Goal: Communication & Community: Share content

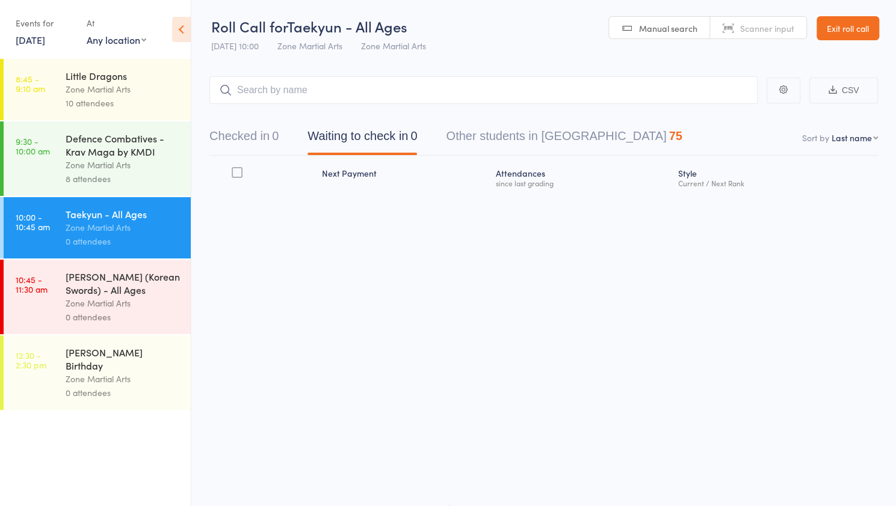
click at [355, 90] on input "search" at bounding box center [483, 90] width 548 height 28
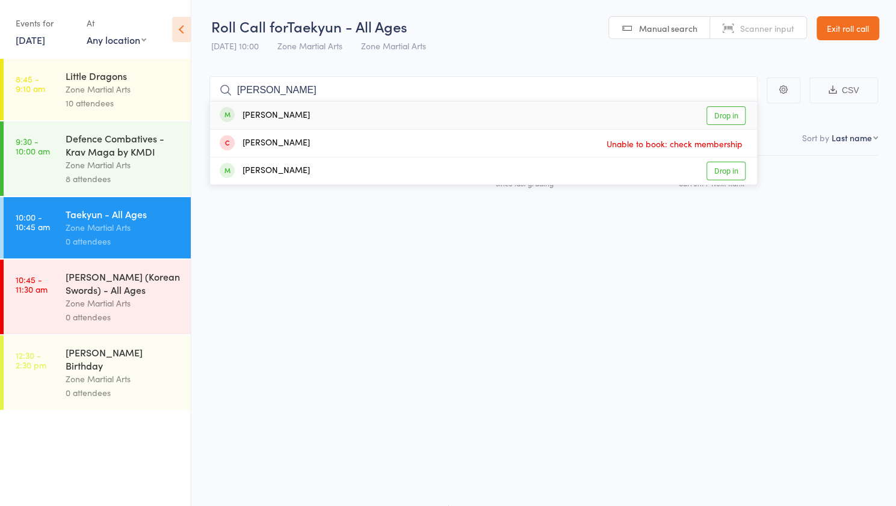
type input "conrad"
click at [718, 108] on link "Drop in" at bounding box center [725, 115] width 39 height 19
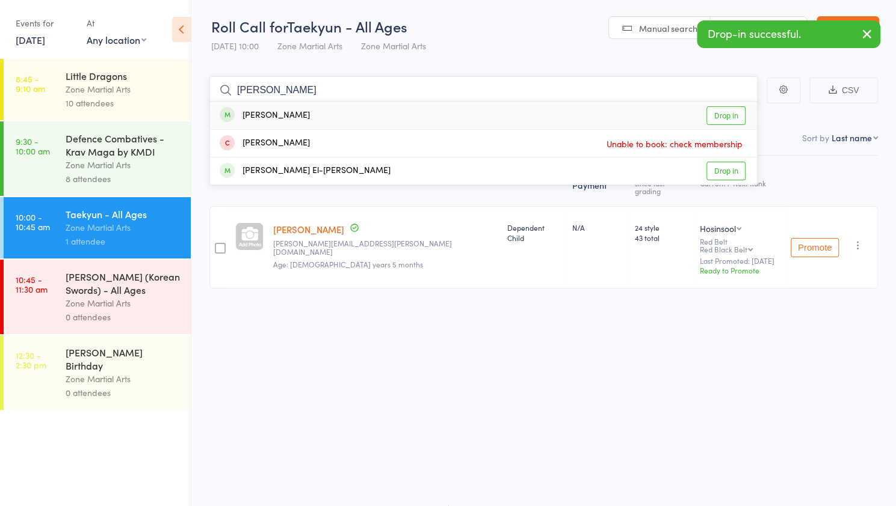
type input "eli"
click at [718, 108] on link "Drop in" at bounding box center [725, 115] width 39 height 19
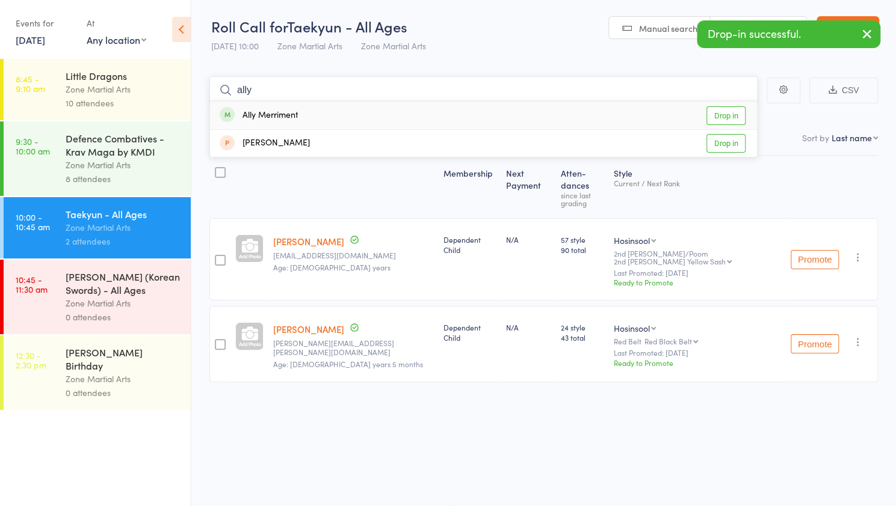
type input "ally"
click at [736, 117] on link "Drop in" at bounding box center [725, 115] width 39 height 19
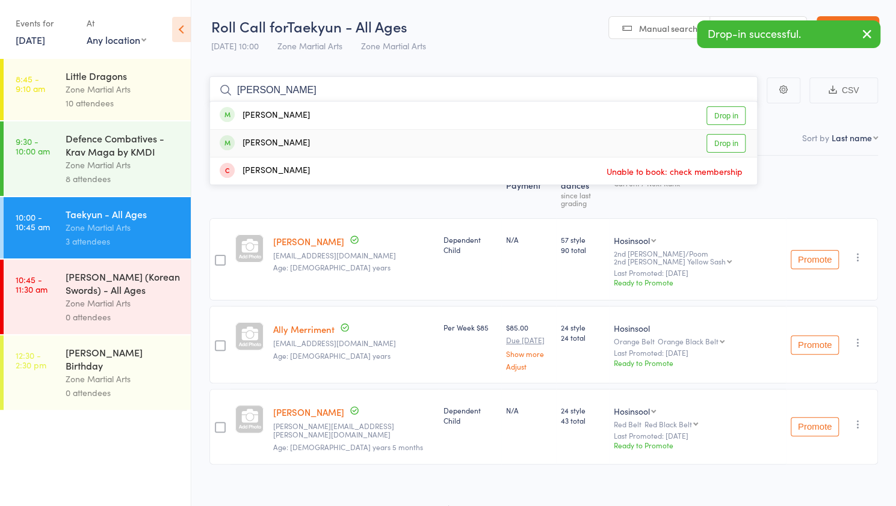
type input "riley"
click at [739, 141] on link "Drop in" at bounding box center [725, 143] width 39 height 19
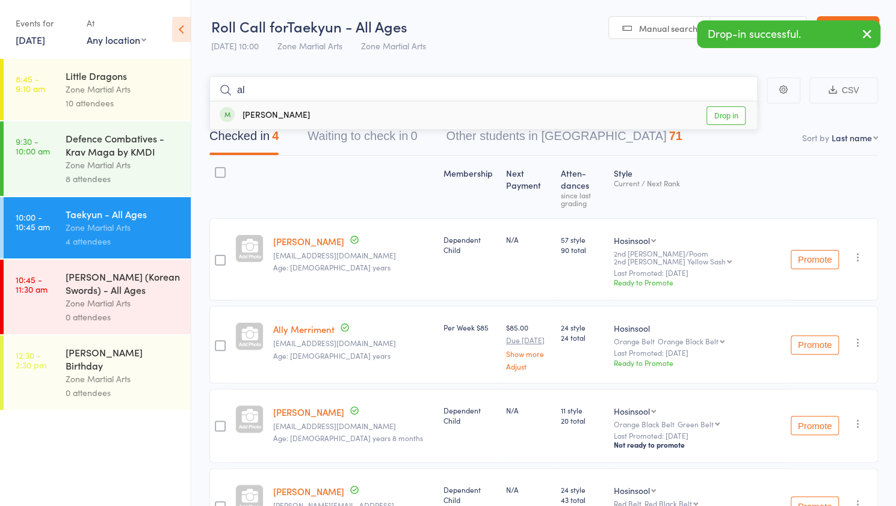
type input "a"
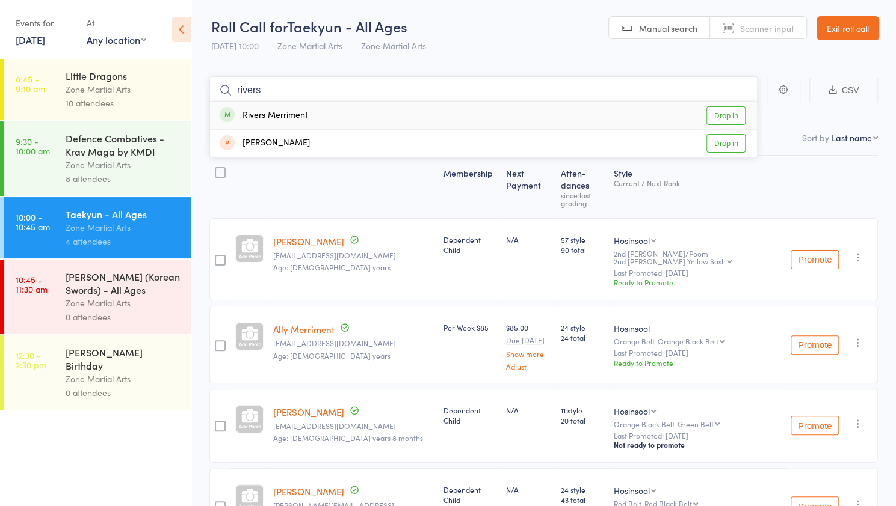
type input "rivers"
click at [736, 116] on link "Drop in" at bounding box center [725, 115] width 39 height 19
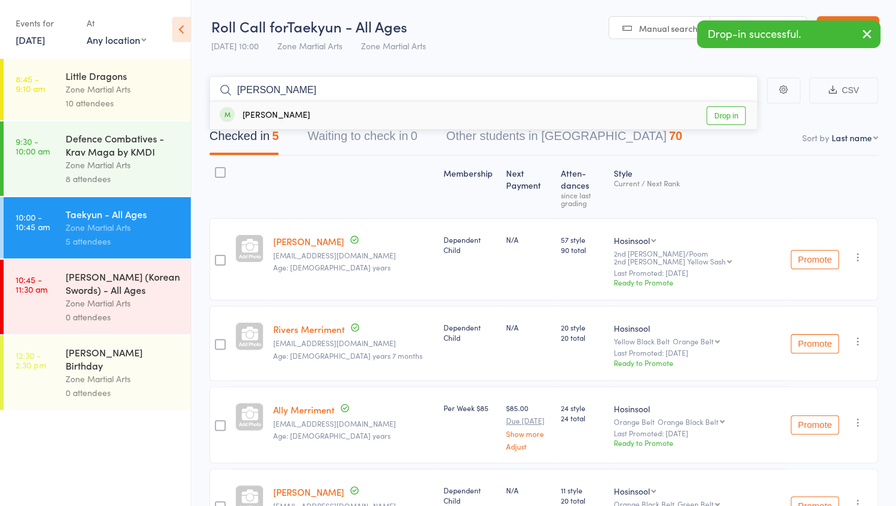
type input "finn"
click at [736, 116] on link "Drop in" at bounding box center [725, 115] width 39 height 19
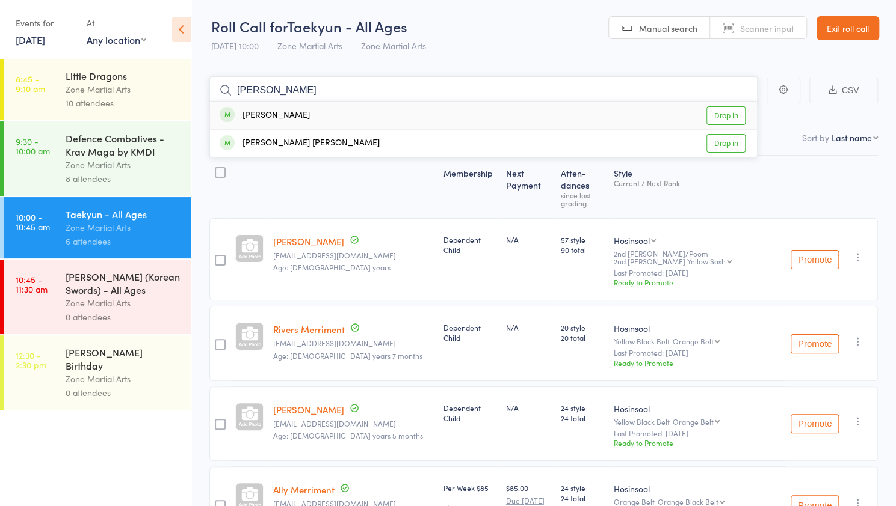
type input "flynn"
click at [736, 116] on link "Drop in" at bounding box center [725, 115] width 39 height 19
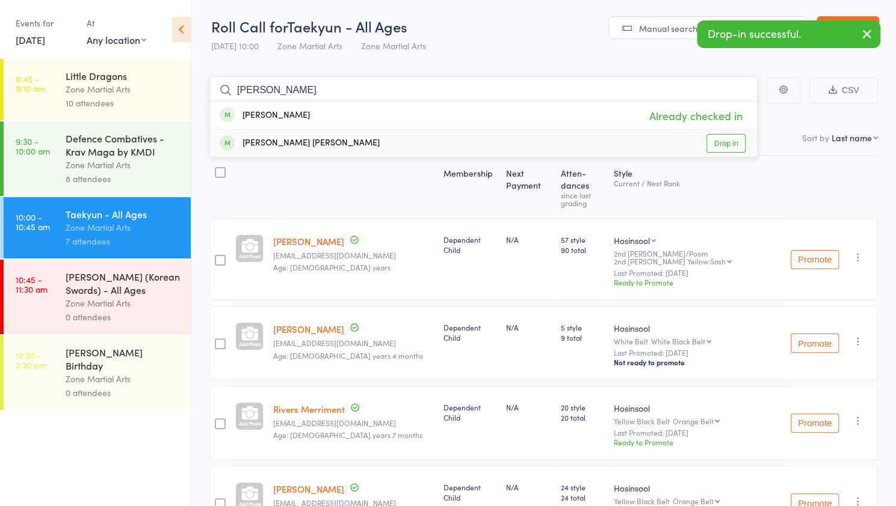
type input "flynn"
click at [732, 143] on link "Drop in" at bounding box center [725, 143] width 39 height 19
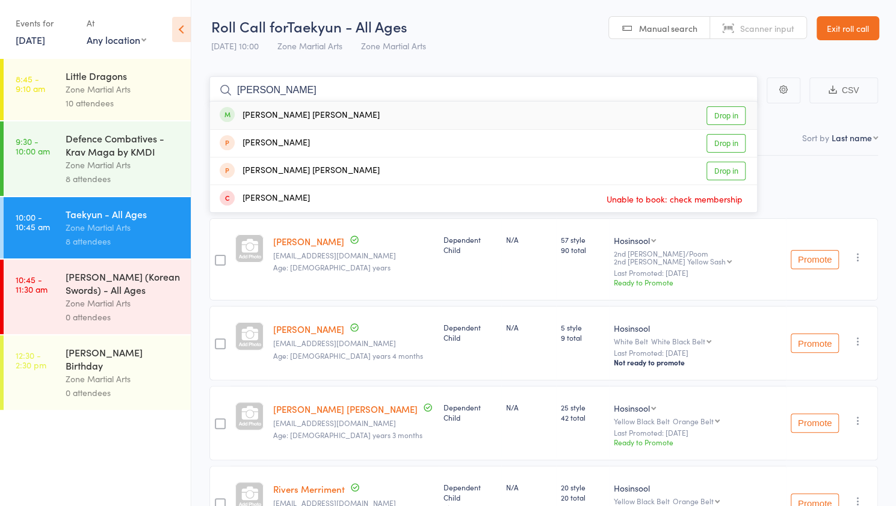
type input "cooper"
click at [722, 113] on link "Drop in" at bounding box center [725, 115] width 39 height 19
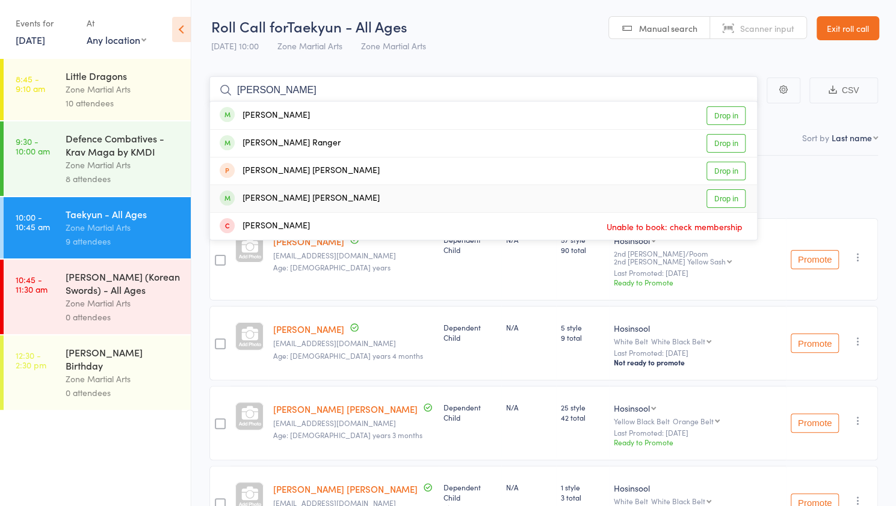
type input "hudson"
click at [733, 195] on link "Drop in" at bounding box center [725, 198] width 39 height 19
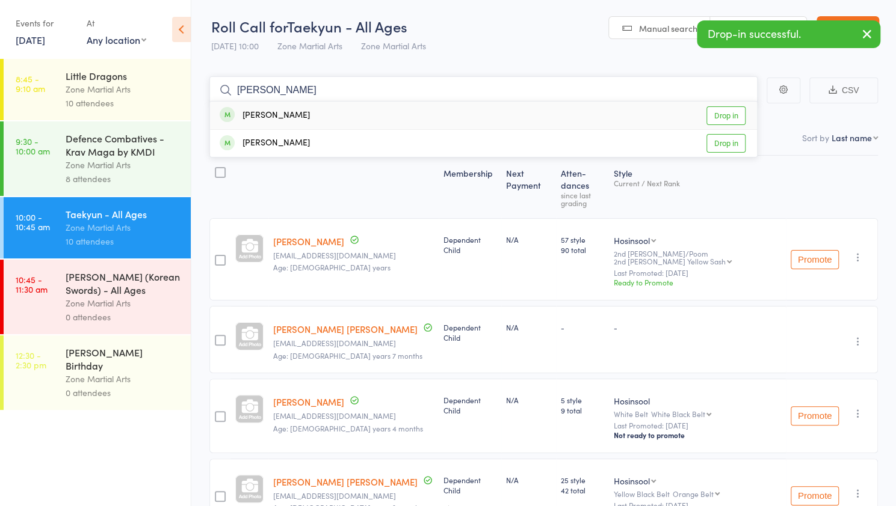
type input "isaac"
click at [722, 117] on link "Drop in" at bounding box center [725, 115] width 39 height 19
type input "janette"
click at [727, 140] on link "Drop in" at bounding box center [725, 143] width 39 height 19
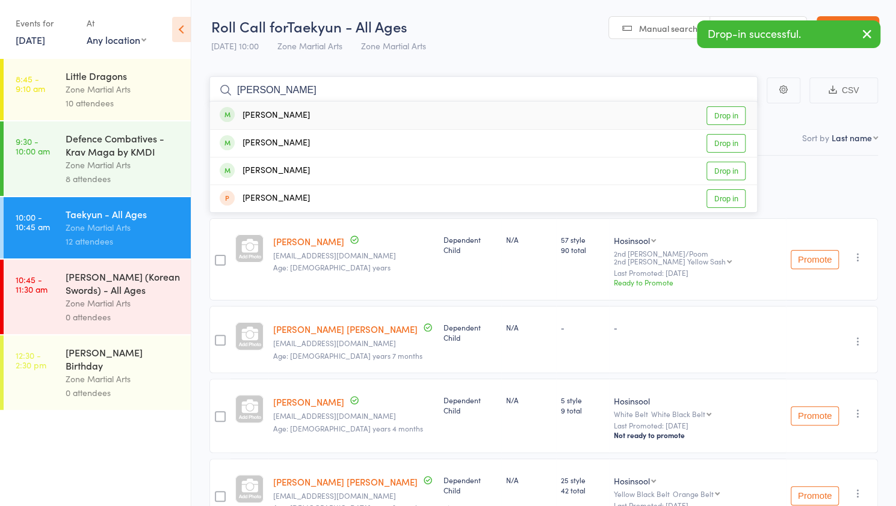
type input "alex"
click at [722, 112] on link "Drop in" at bounding box center [725, 115] width 39 height 19
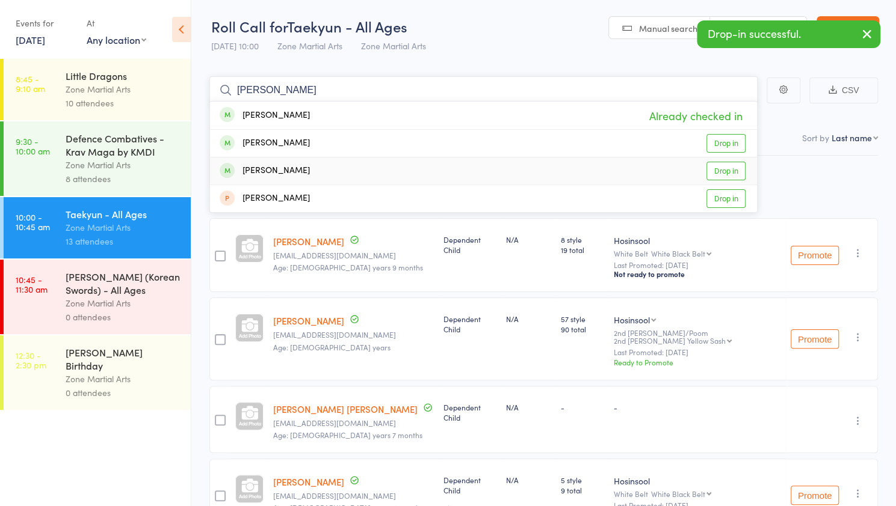
type input "alex"
click at [722, 165] on link "Drop in" at bounding box center [725, 171] width 39 height 19
type input "josh"
click at [724, 173] on link "Drop in" at bounding box center [725, 171] width 39 height 19
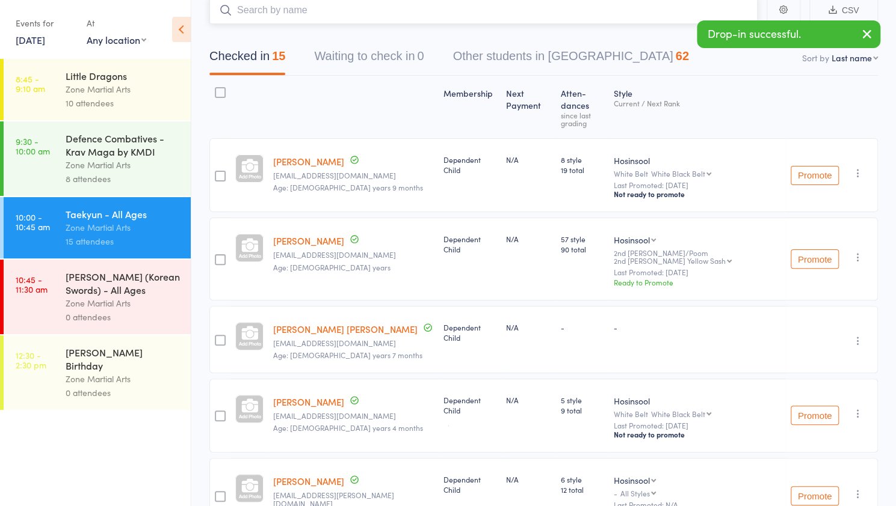
scroll to position [75, 0]
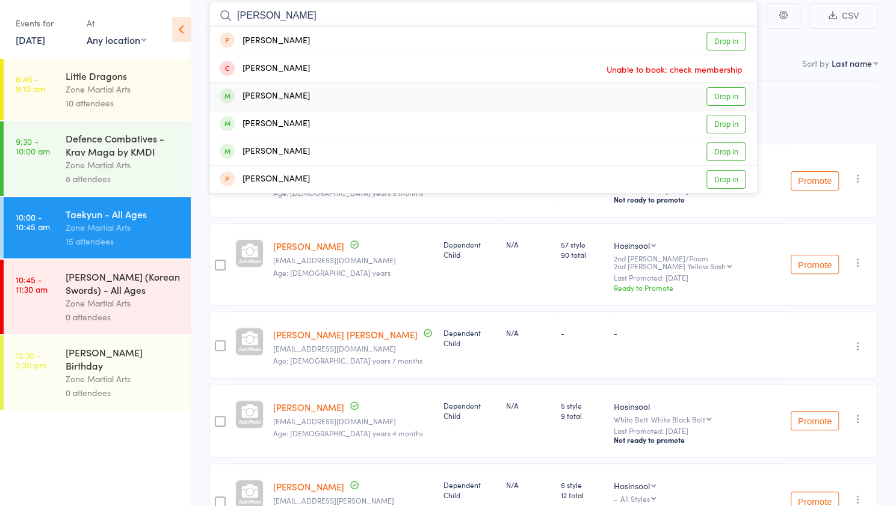
type input "olver"
click at [737, 102] on link "Drop in" at bounding box center [725, 96] width 39 height 19
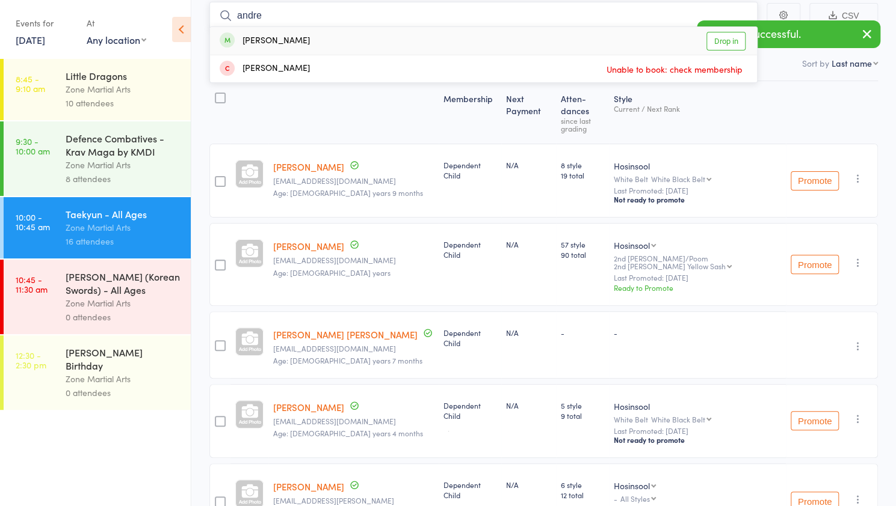
type input "andre"
click at [740, 37] on link "Drop in" at bounding box center [725, 41] width 39 height 19
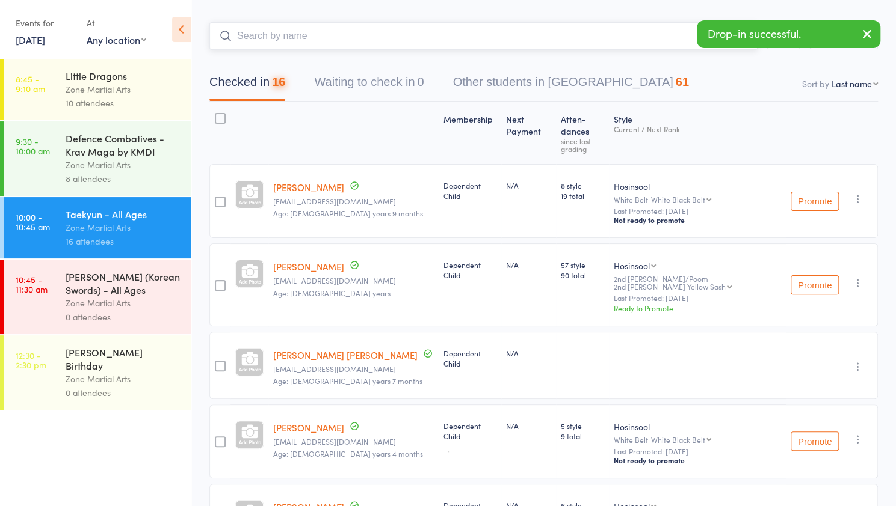
scroll to position [0, 0]
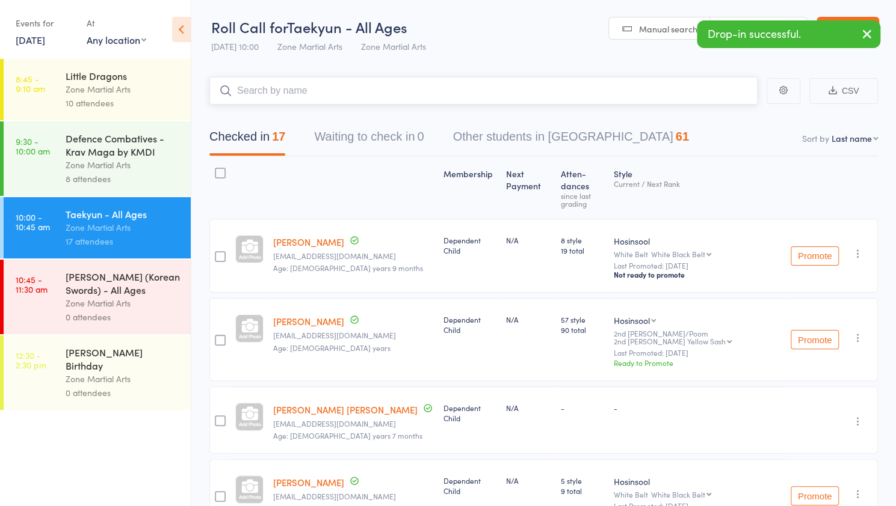
click at [454, 91] on input "search" at bounding box center [483, 91] width 548 height 28
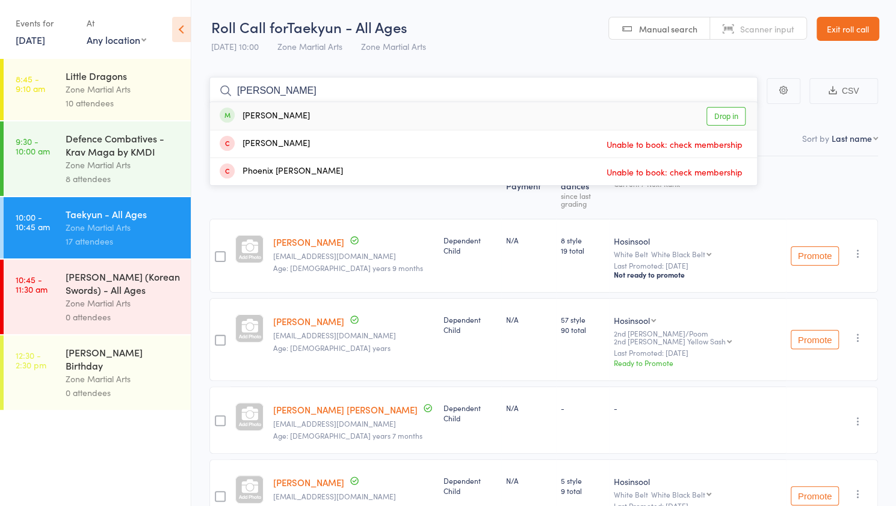
type input "henry"
click at [737, 118] on link "Drop in" at bounding box center [725, 116] width 39 height 19
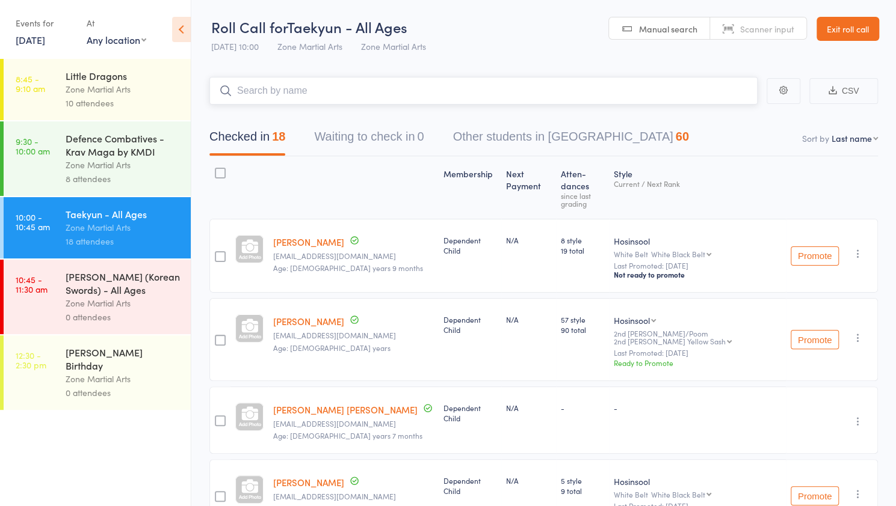
click at [520, 93] on input "search" at bounding box center [483, 91] width 548 height 28
click at [862, 33] on link "Exit roll call" at bounding box center [847, 29] width 63 height 24
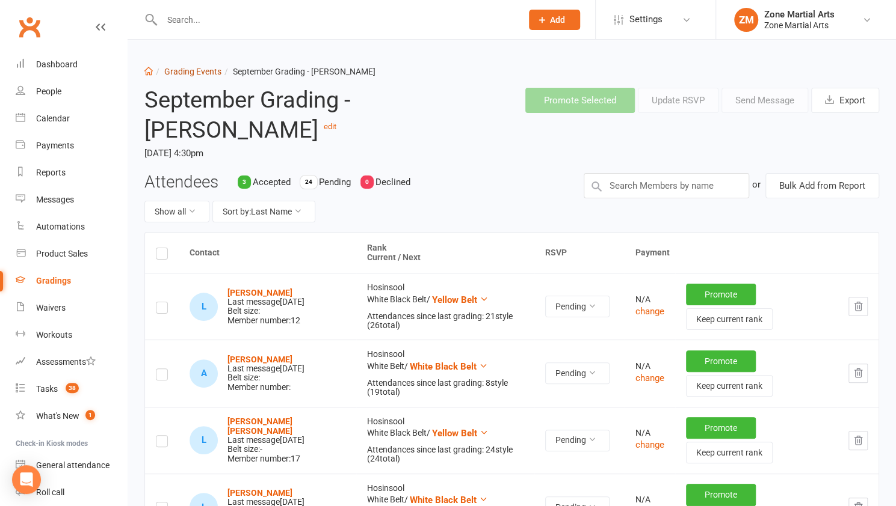
click at [207, 76] on link "Grading Events" at bounding box center [192, 72] width 57 height 10
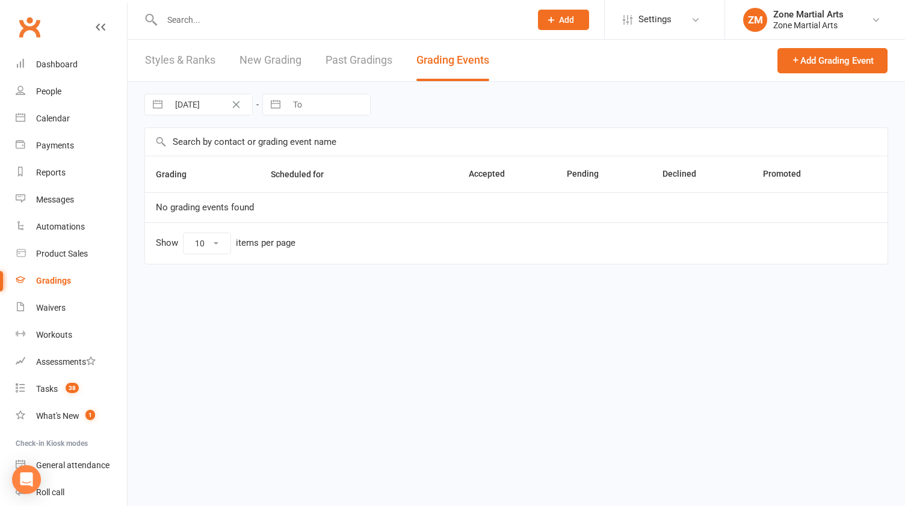
select select "25"
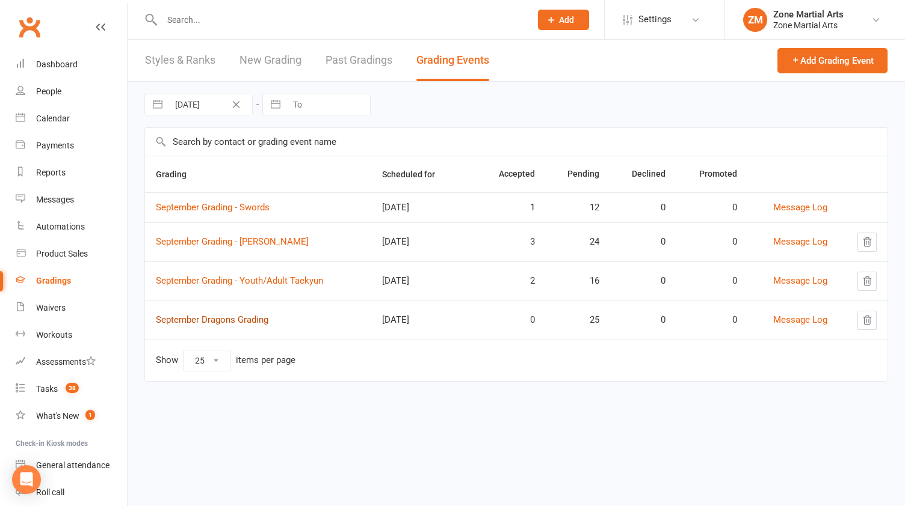
click at [254, 319] on link "September Dragons Grading" at bounding box center [212, 320] width 112 height 11
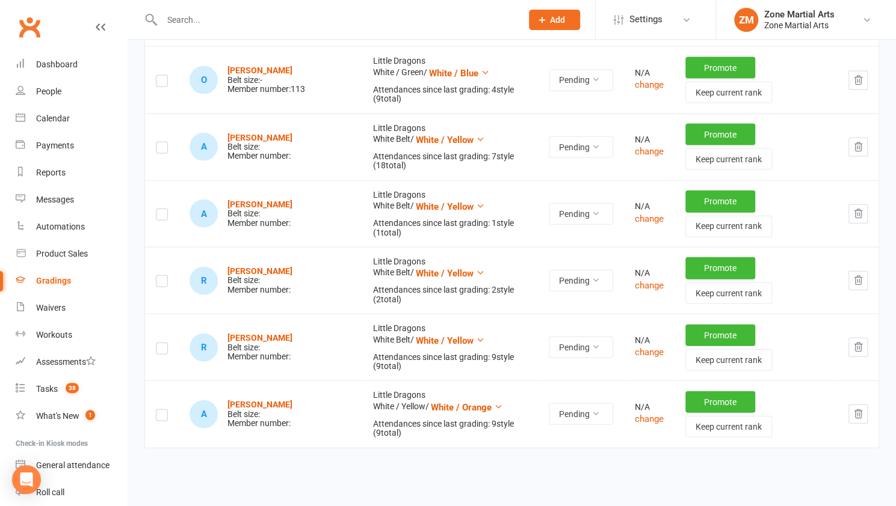
scroll to position [1498, 0]
click at [863, 275] on button "button" at bounding box center [857, 280] width 19 height 19
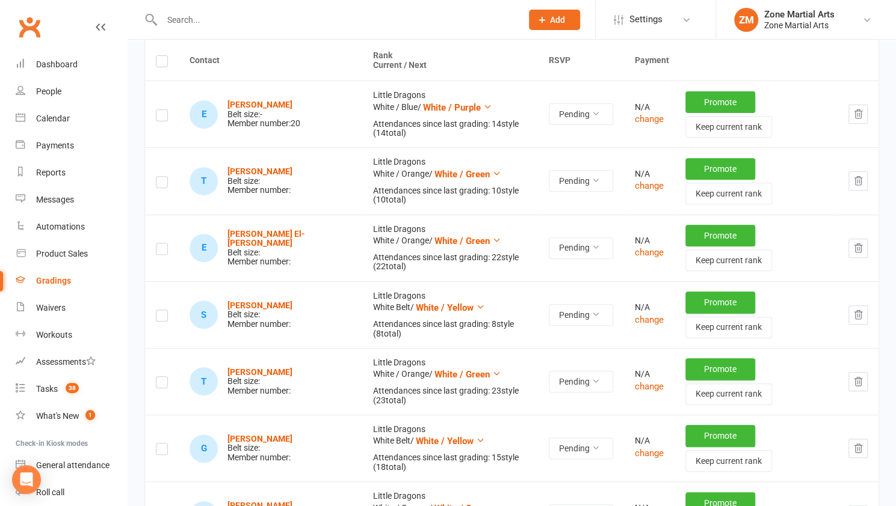
scroll to position [0, 0]
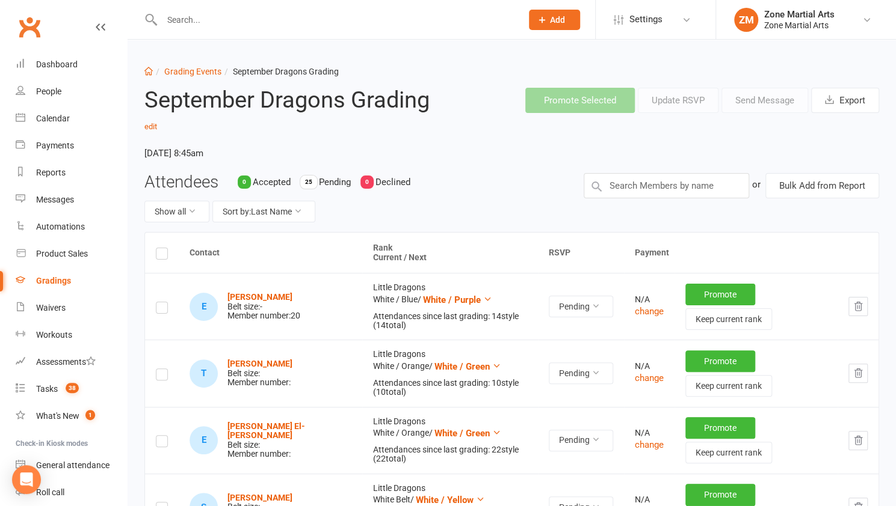
click at [161, 256] on label at bounding box center [162, 256] width 12 height 0
click at [161, 248] on input "checkbox" at bounding box center [162, 248] width 12 height 0
click at [758, 101] on button "Send Message" at bounding box center [764, 100] width 87 height 25
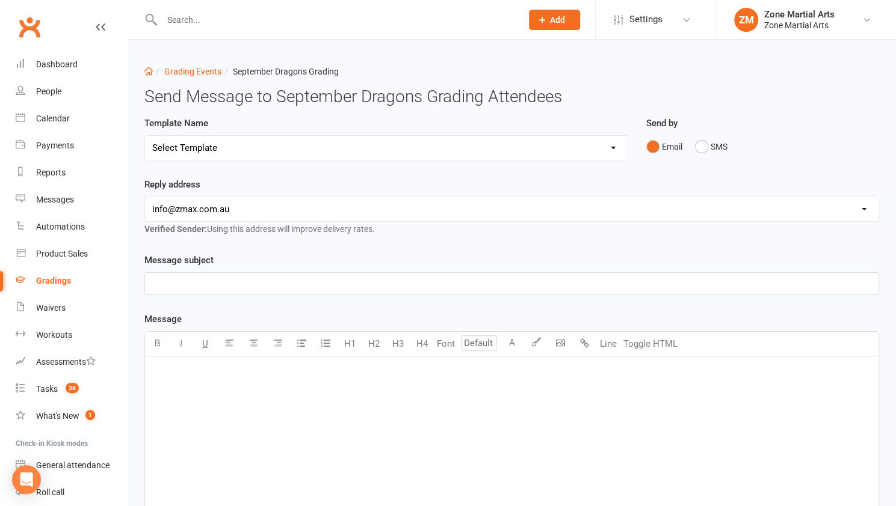
click at [488, 293] on div "﻿" at bounding box center [511, 284] width 733 height 22
click at [444, 392] on div "﻿" at bounding box center [511, 447] width 733 height 180
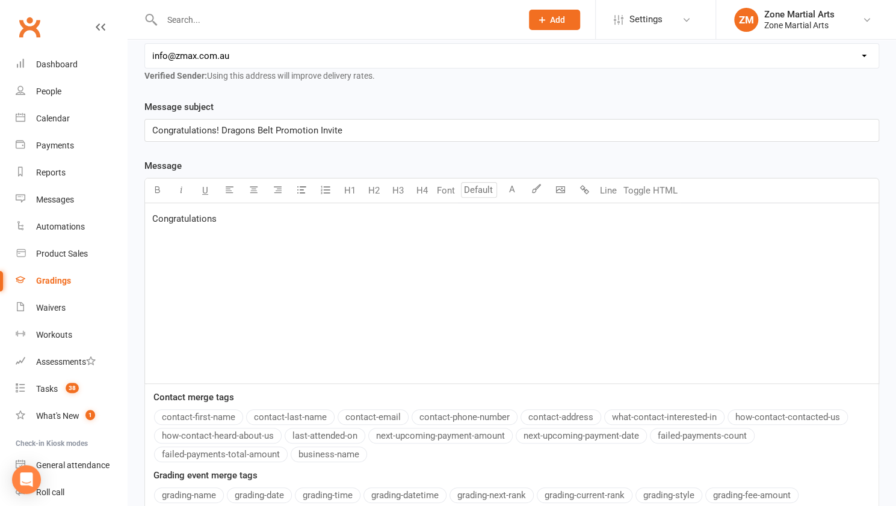
scroll to position [165, 0]
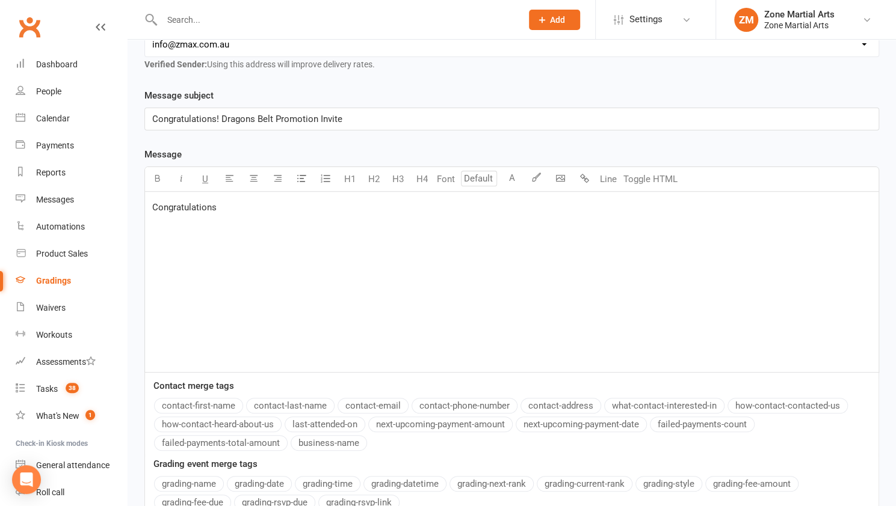
click at [235, 404] on button "contact-first-name" at bounding box center [198, 406] width 89 height 16
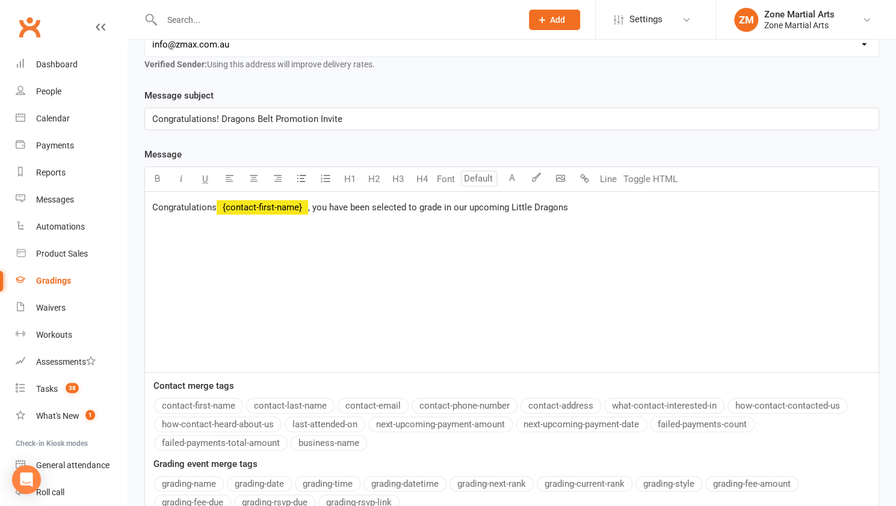
click at [226, 121] on span "Congratulations! Dragons Belt Promotion Invite" at bounding box center [247, 119] width 190 height 11
click at [604, 212] on p "Congratulations ﻿ {contact-first-name} , you have been selected to grade in our…" at bounding box center [511, 207] width 719 height 14
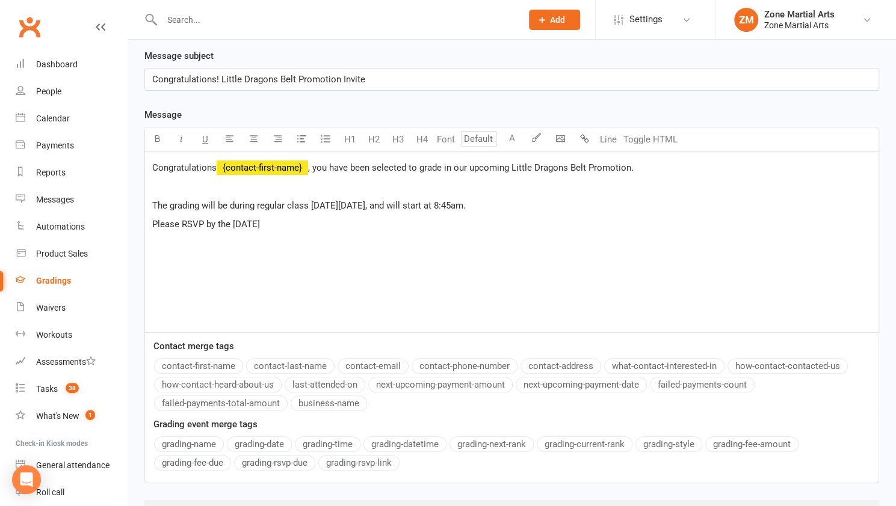
scroll to position [207, 0]
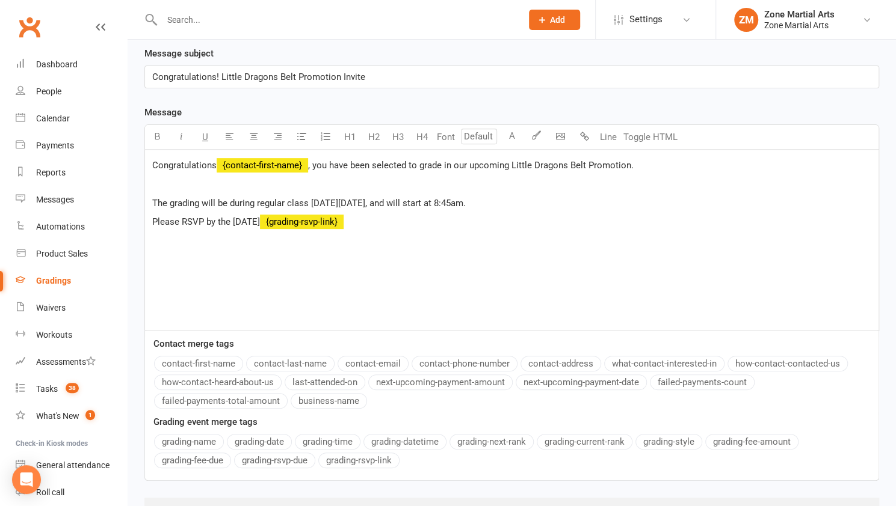
click at [390, 453] on button "grading-rsvp-link" at bounding box center [358, 461] width 81 height 16
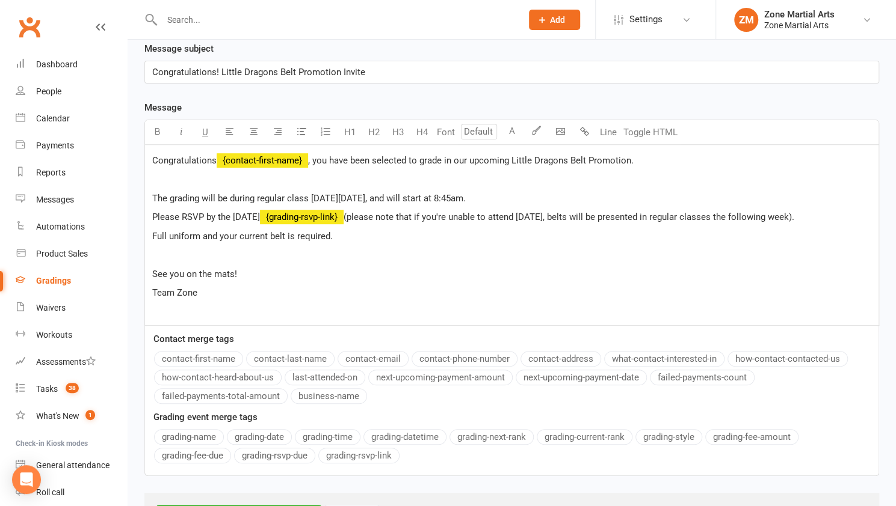
scroll to position [212, 0]
click at [197, 200] on span "The grading will be during regular class on Saturday September 20th, and will s…" at bounding box center [308, 197] width 313 height 11
click at [304, 283] on div "Congratulations ﻿ {contact-first-name} , you have been selected to grade in our…" at bounding box center [511, 234] width 733 height 180
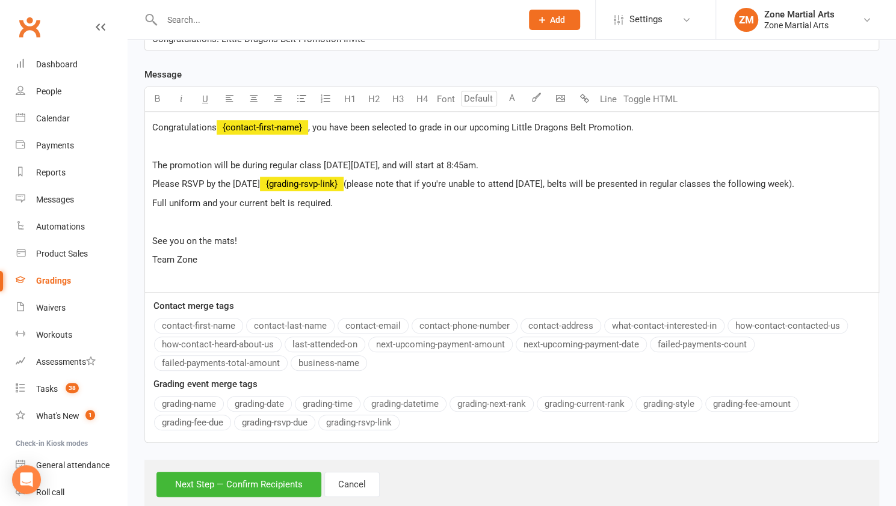
scroll to position [271, 0]
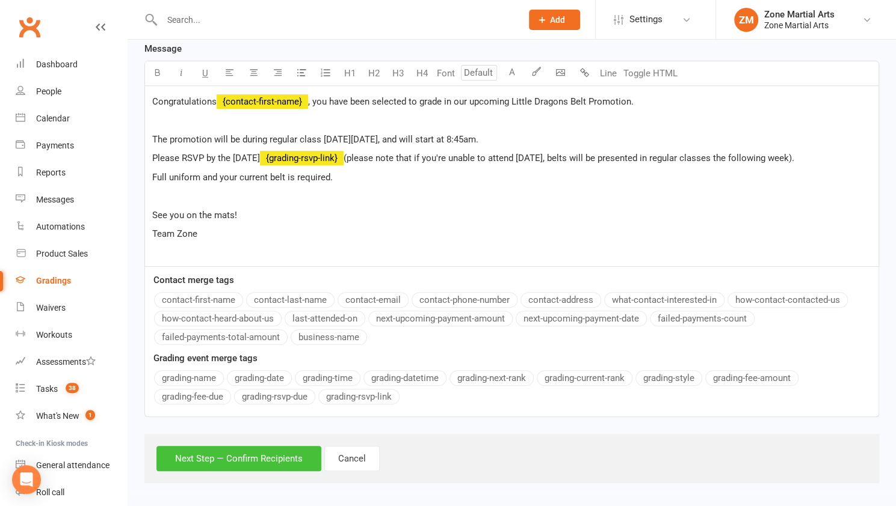
click at [251, 452] on button "Next Step — Confirm Recipients" at bounding box center [238, 458] width 165 height 25
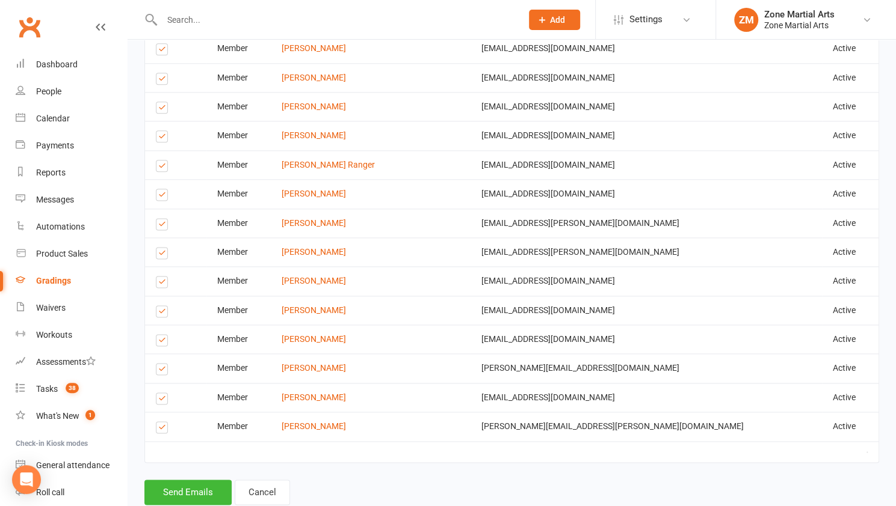
scroll to position [844, 0]
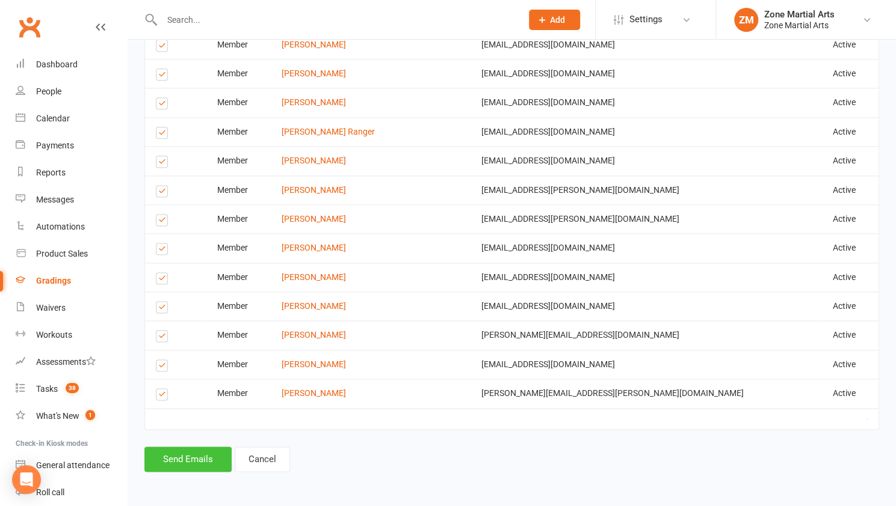
click at [179, 455] on button "Send Emails" at bounding box center [187, 459] width 87 height 25
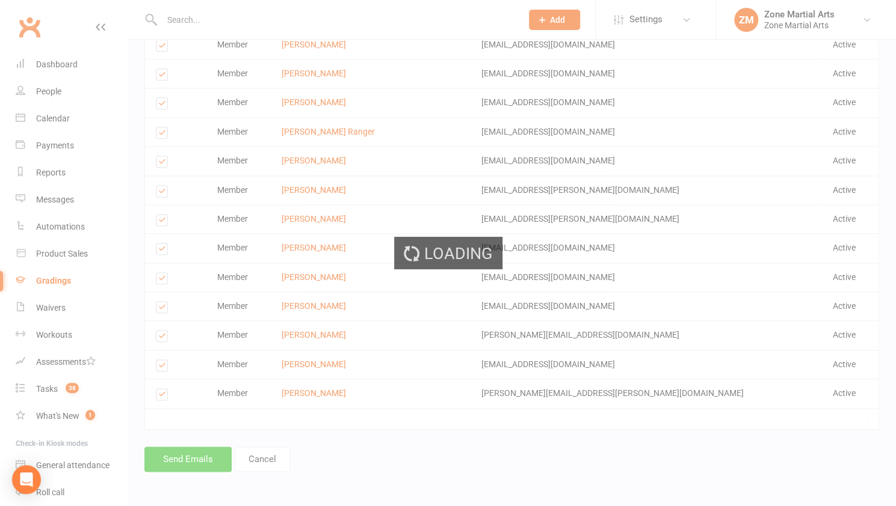
scroll to position [840, 0]
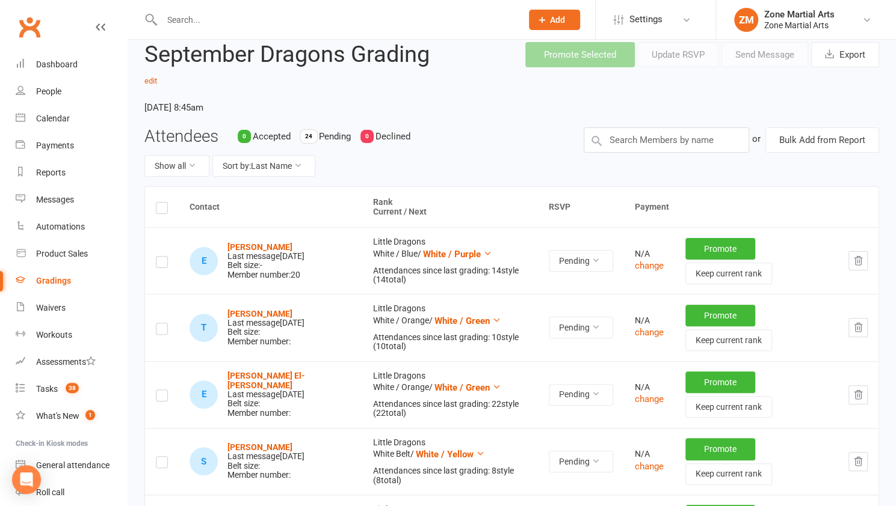
scroll to position [62, 0]
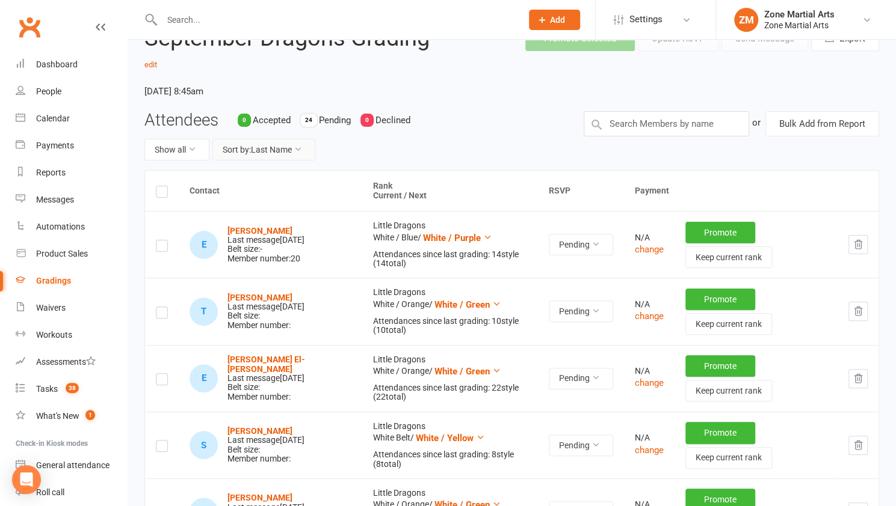
click at [302, 145] on icon at bounding box center [298, 149] width 8 height 8
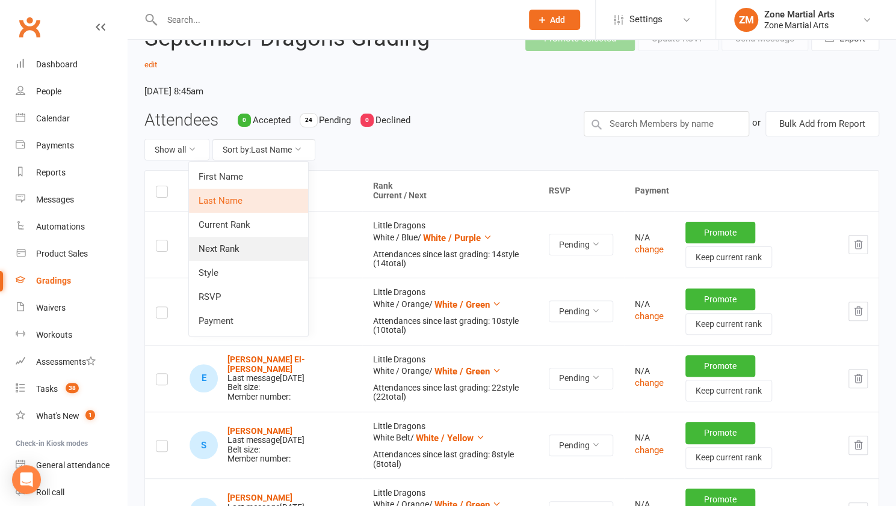
click at [278, 242] on link "Next Rank" at bounding box center [248, 249] width 119 height 24
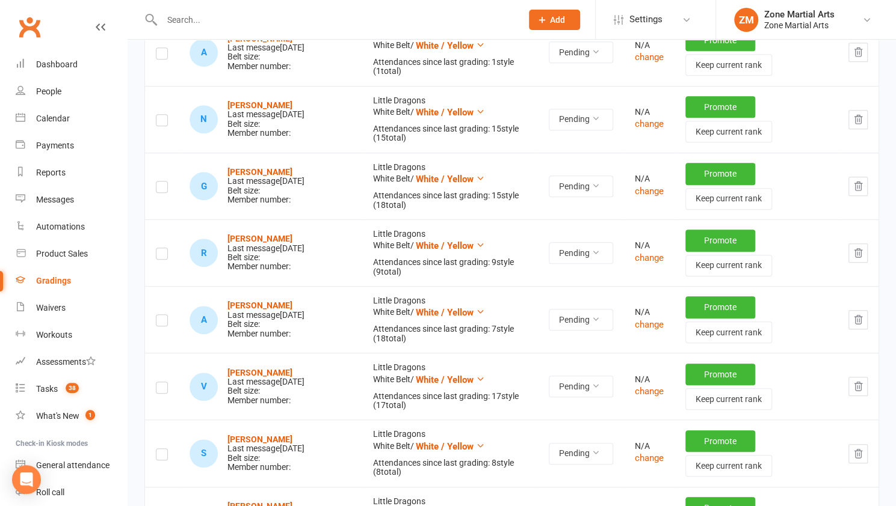
scroll to position [322, 0]
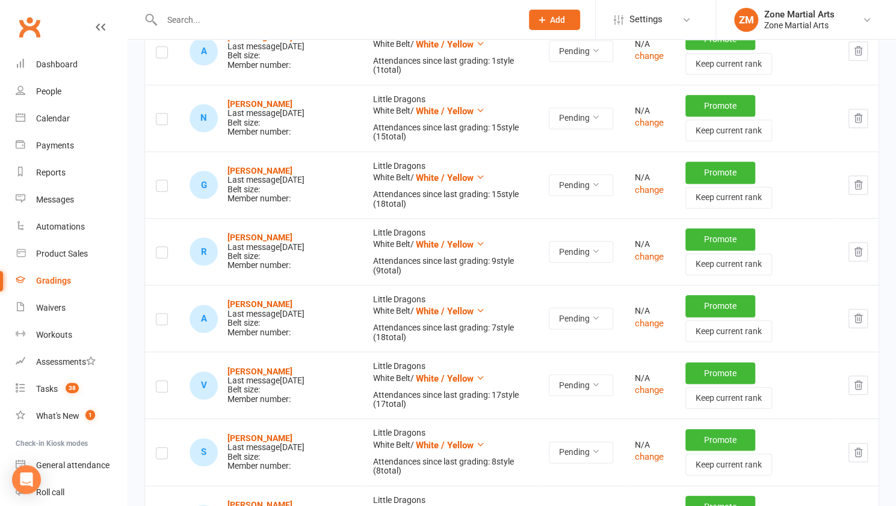
click at [772, 272] on div "Promote Keep current rank" at bounding box center [755, 252] width 141 height 46
click at [856, 316] on icon "button" at bounding box center [857, 318] width 11 height 11
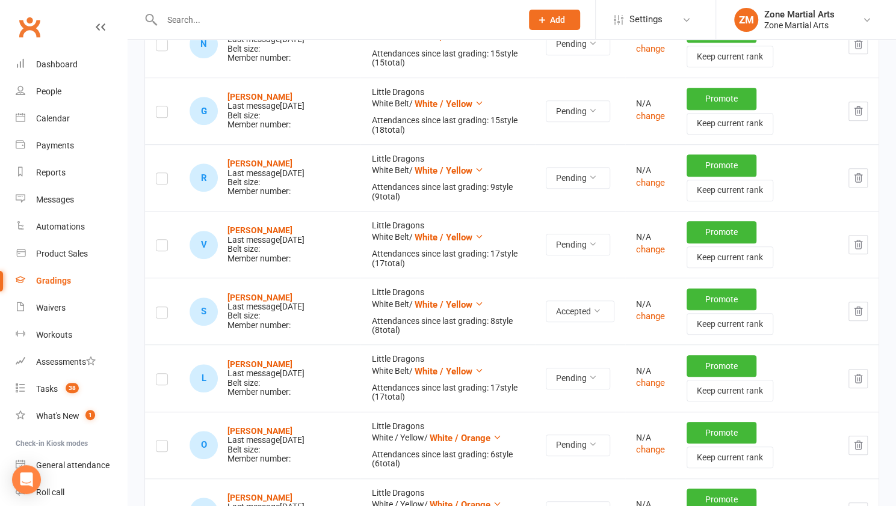
scroll to position [0, 0]
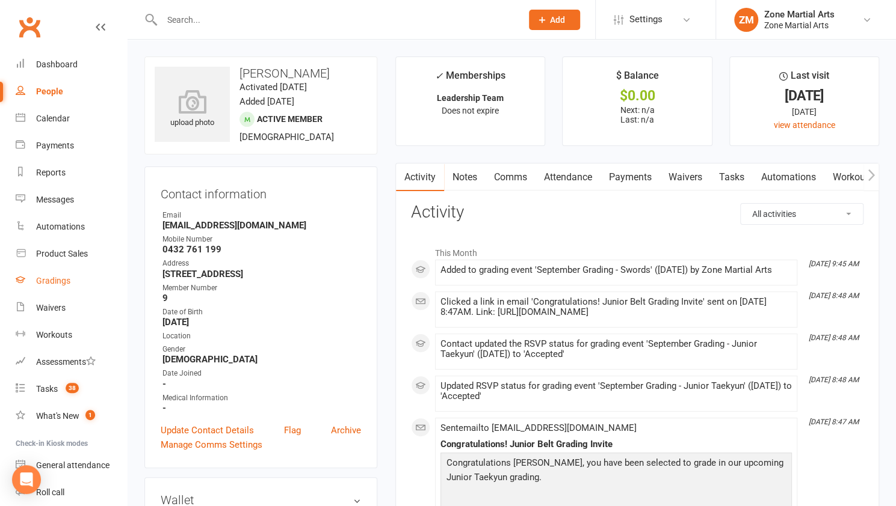
click at [55, 286] on div "Gradings" at bounding box center [53, 281] width 34 height 10
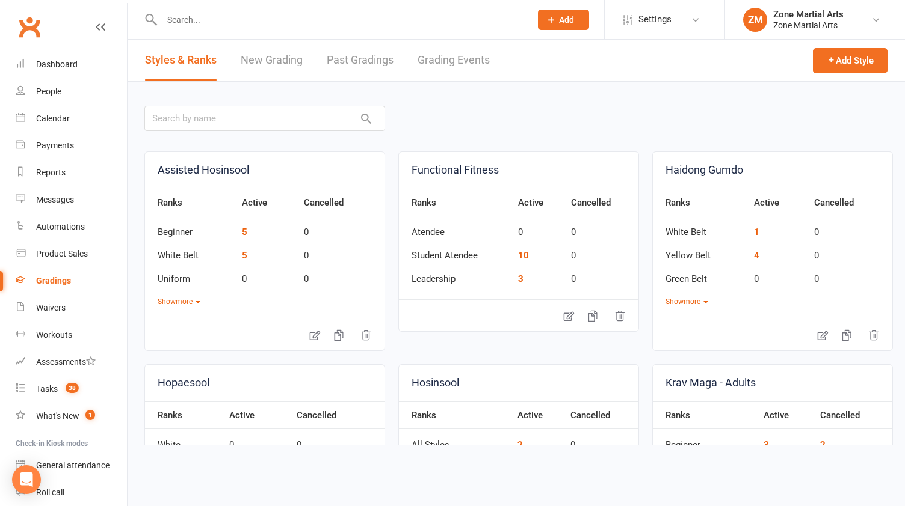
click at [461, 58] on link "Grading Events" at bounding box center [453, 60] width 72 height 41
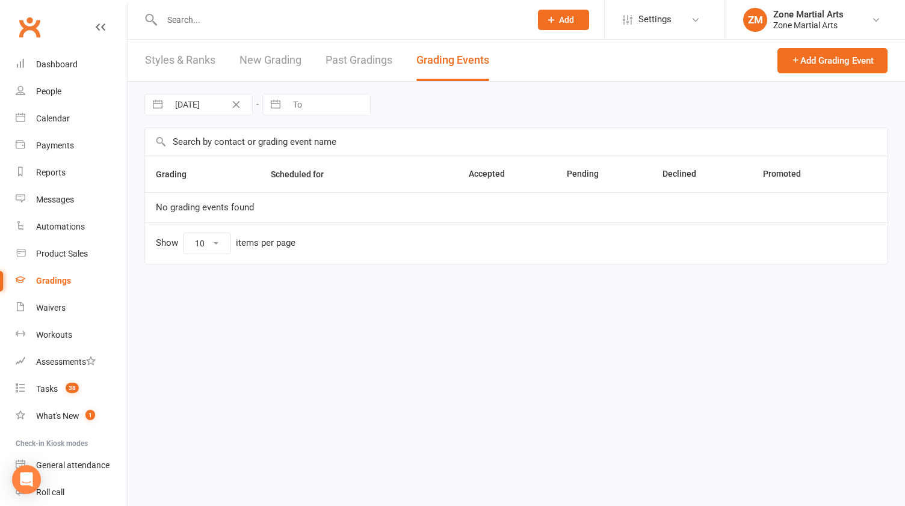
select select "25"
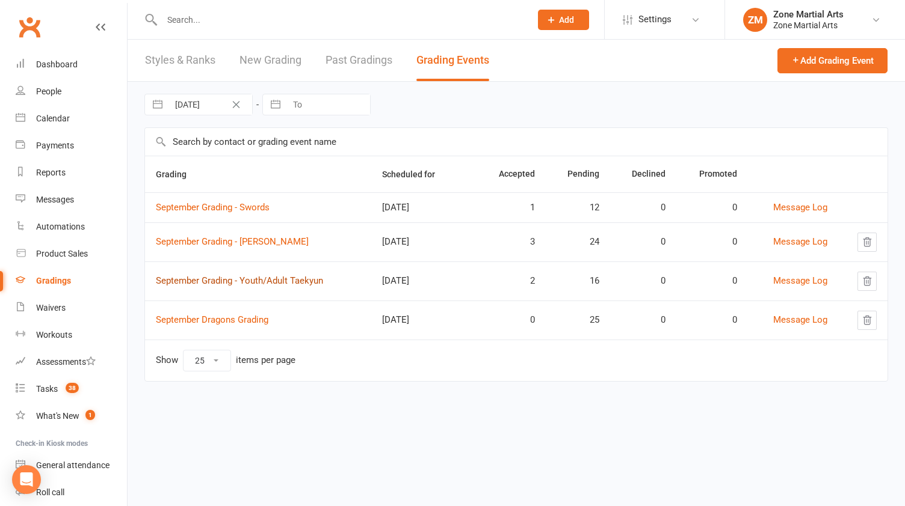
click at [292, 283] on link "September Grading - Youth/Adult Taekyun" at bounding box center [239, 280] width 167 height 11
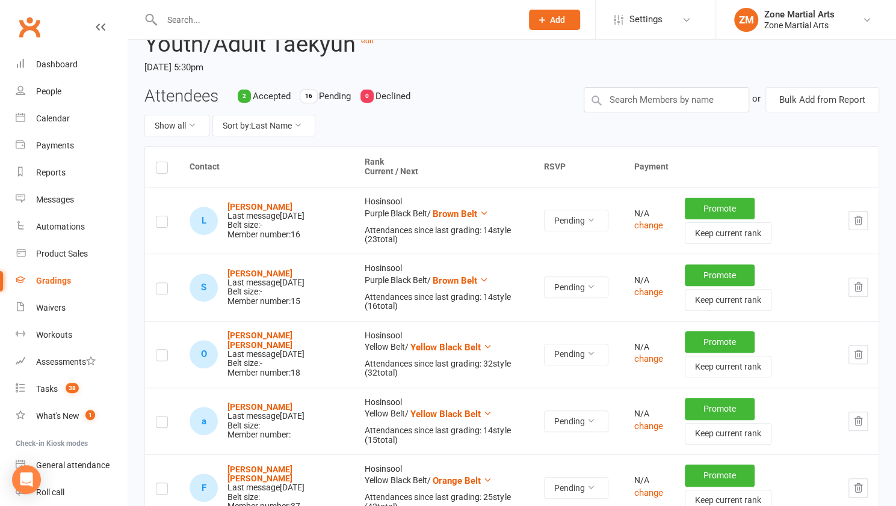
scroll to position [82, 0]
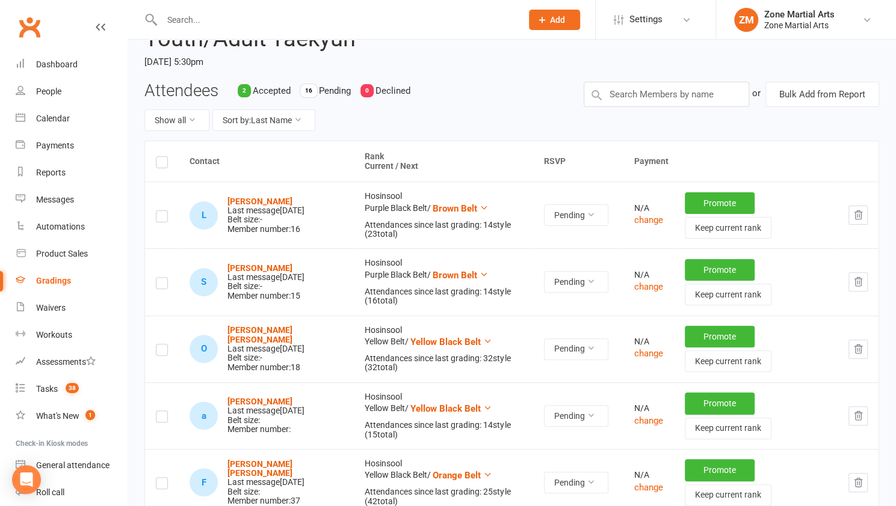
scroll to position [102, 0]
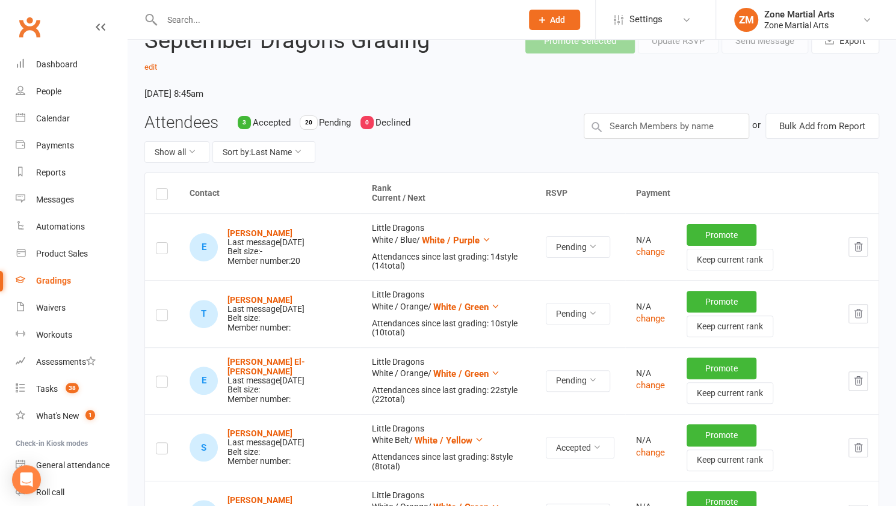
scroll to position [61, 0]
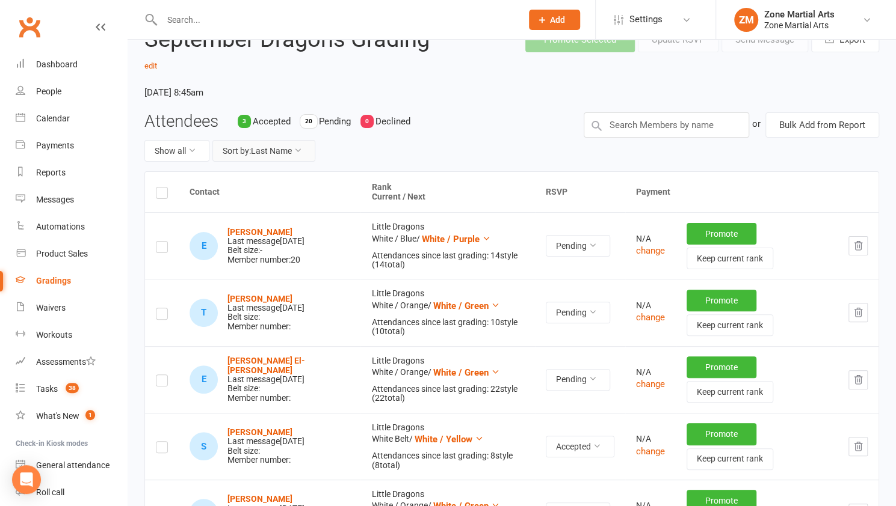
click at [296, 144] on button "Sort by: Last Name" at bounding box center [263, 151] width 103 height 22
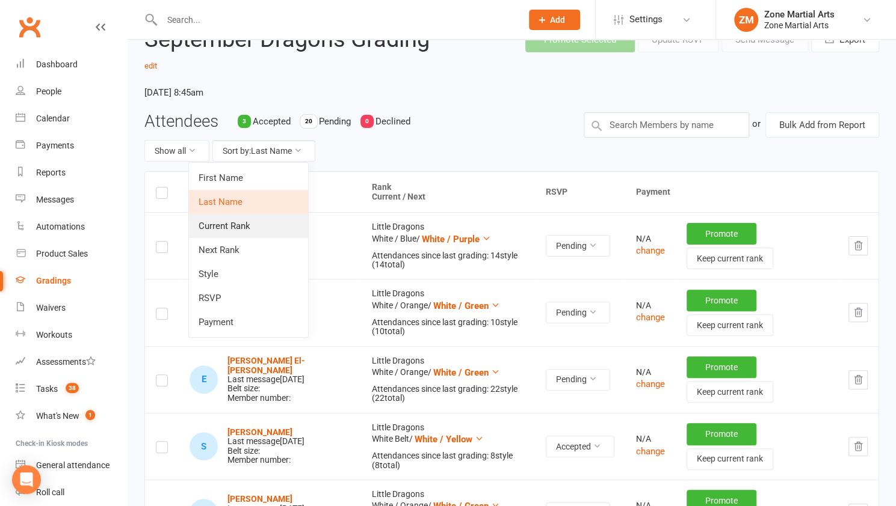
click at [279, 221] on link "Current Rank" at bounding box center [248, 226] width 119 height 24
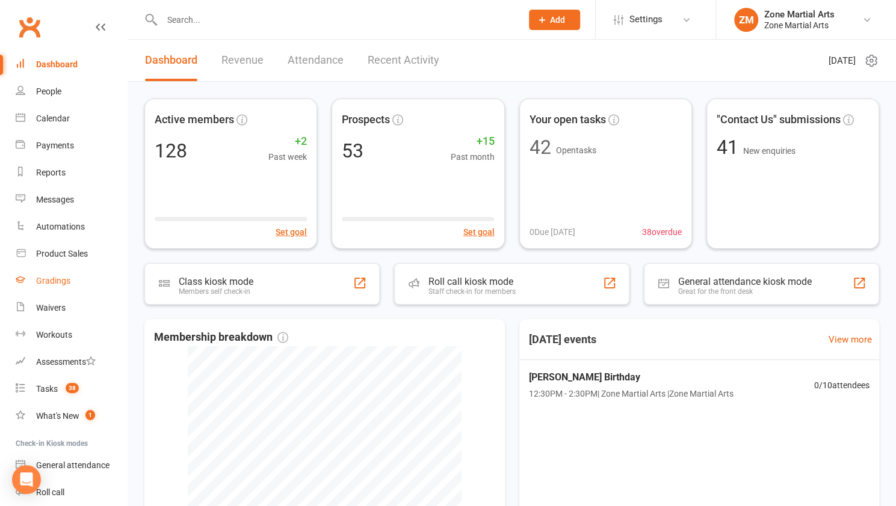
click at [61, 286] on div "Gradings" at bounding box center [53, 281] width 34 height 10
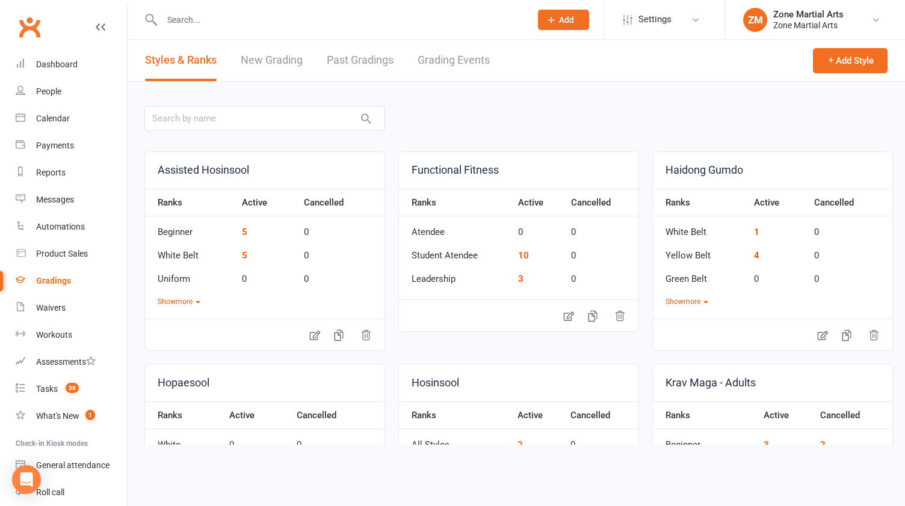
click at [428, 73] on link "Grading Events" at bounding box center [453, 60] width 72 height 41
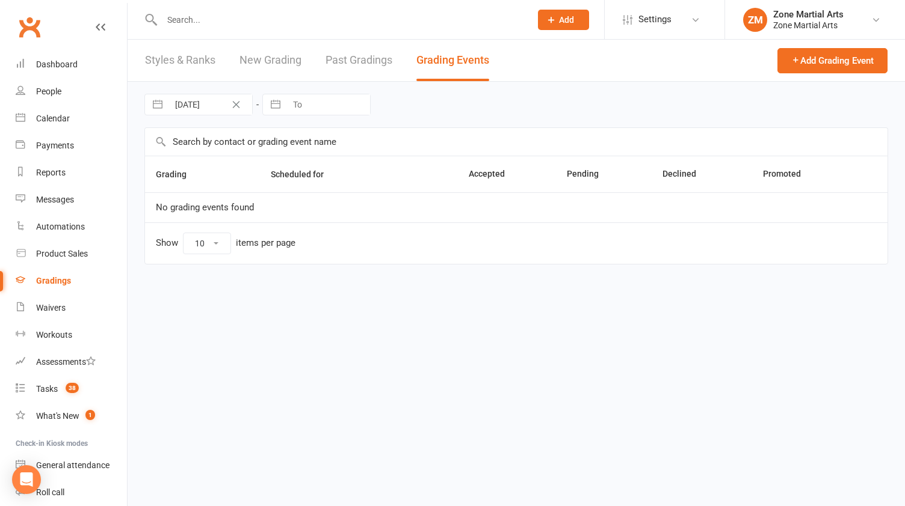
select select "25"
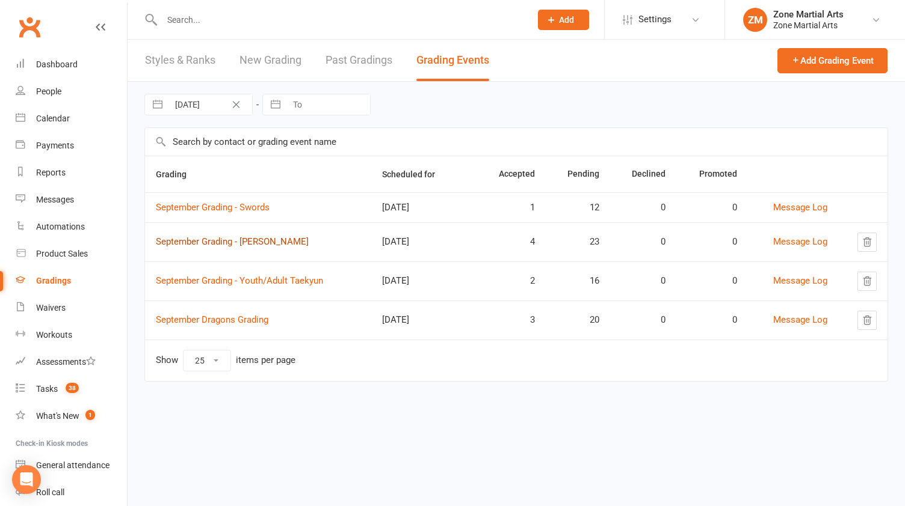
click at [289, 240] on link "September Grading - [PERSON_NAME]" at bounding box center [232, 241] width 153 height 11
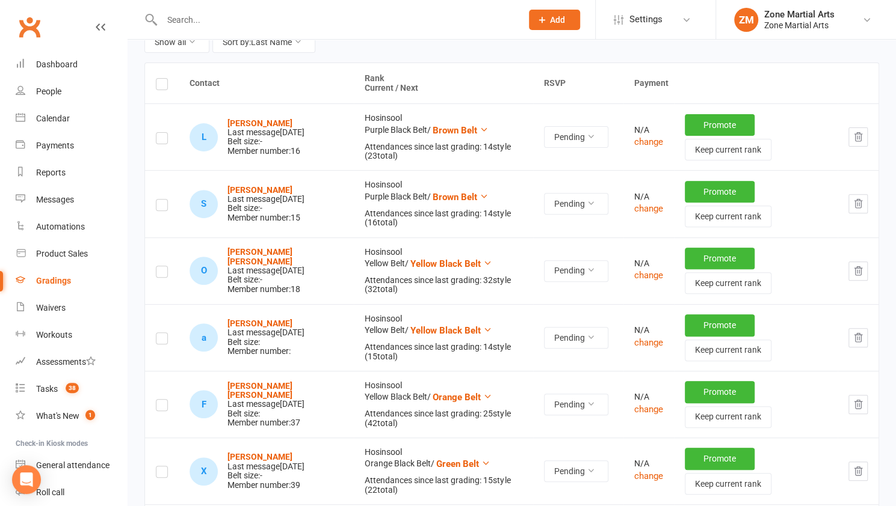
scroll to position [168, 0]
